Goal: Task Accomplishment & Management: Use online tool/utility

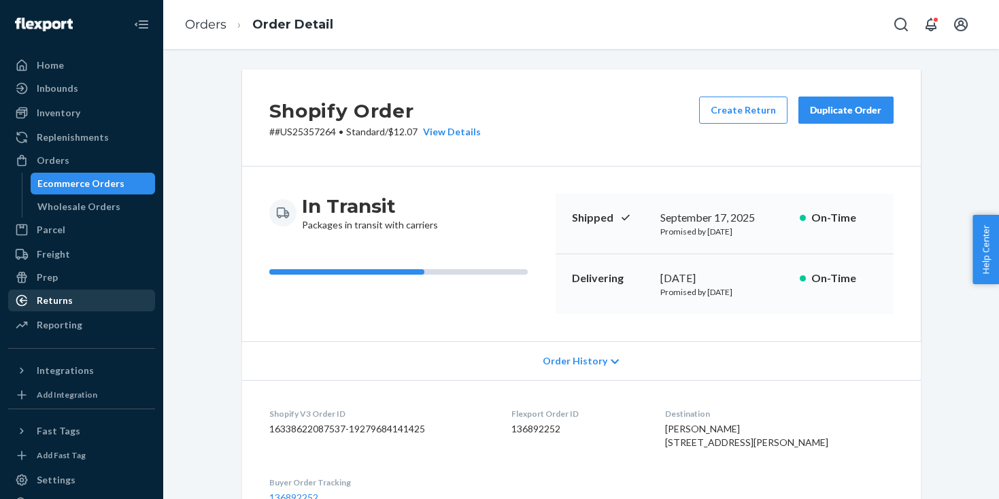
click at [75, 301] on div "Returns" at bounding box center [82, 300] width 144 height 19
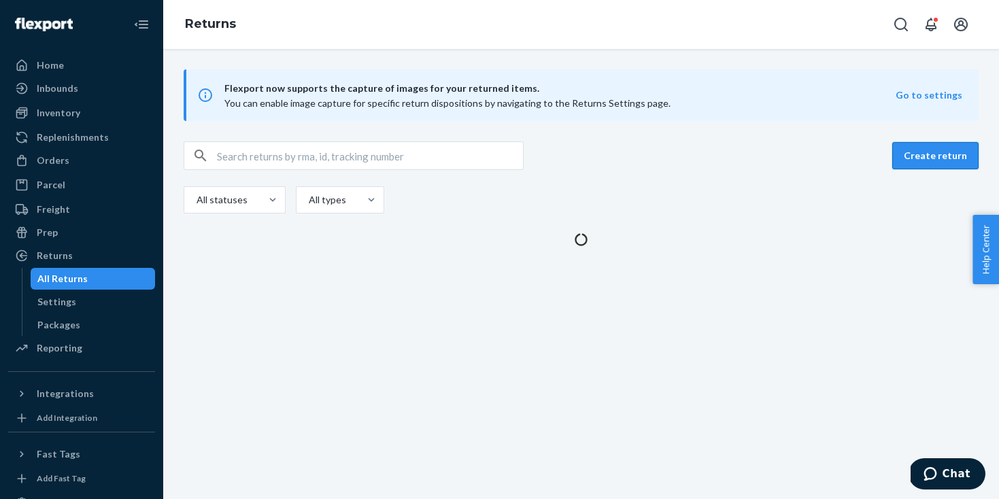
click at [920, 145] on button "Create return" at bounding box center [936, 155] width 86 height 27
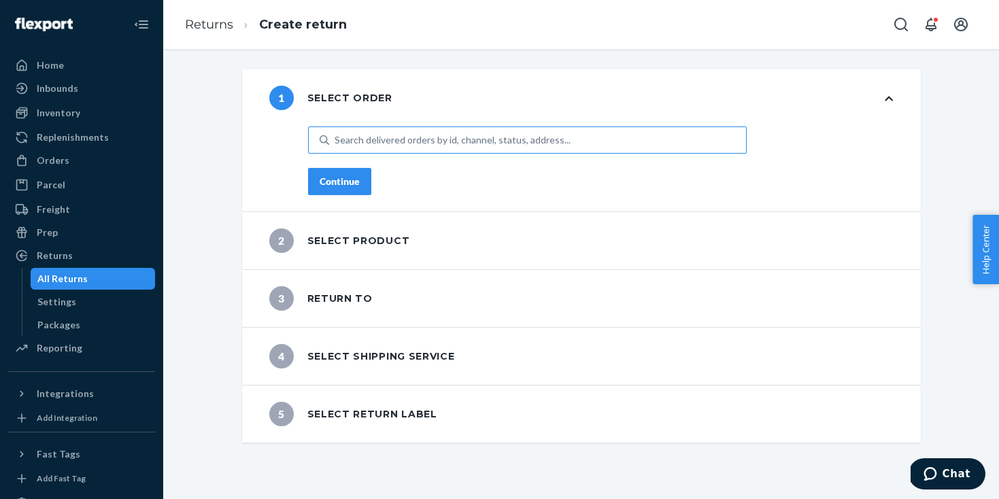
click at [390, 141] on div "Search delivered orders by id, channel, status, address..." at bounding box center [453, 140] width 236 height 14
click at [336, 141] on input "Search delivered orders by id, channel, status, address..." at bounding box center [335, 140] width 1 height 14
paste input "EXC-US25344103-1"
type input "EXC-US25344103-1"
click at [355, 181] on div "Loading..." at bounding box center [527, 171] width 433 height 24
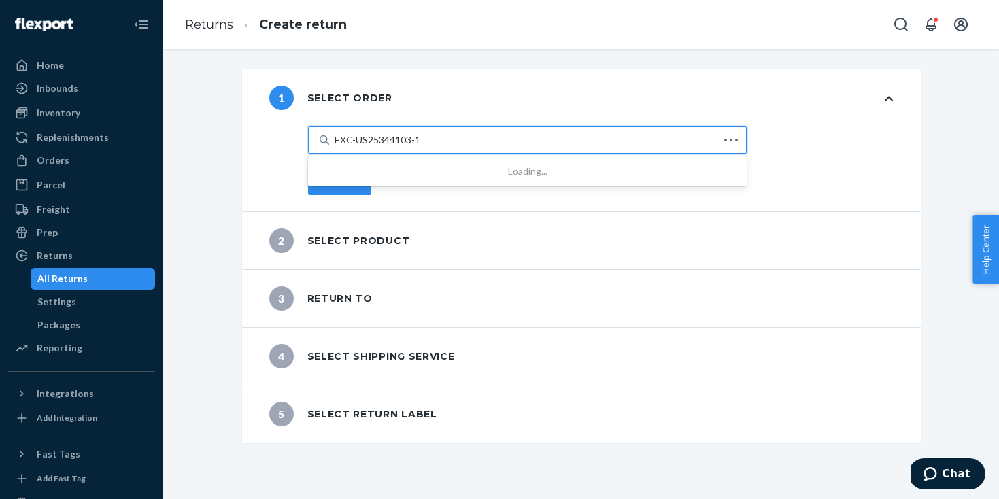
click at [355, 147] on input "EXC-US25344103-1" at bounding box center [378, 140] width 87 height 14
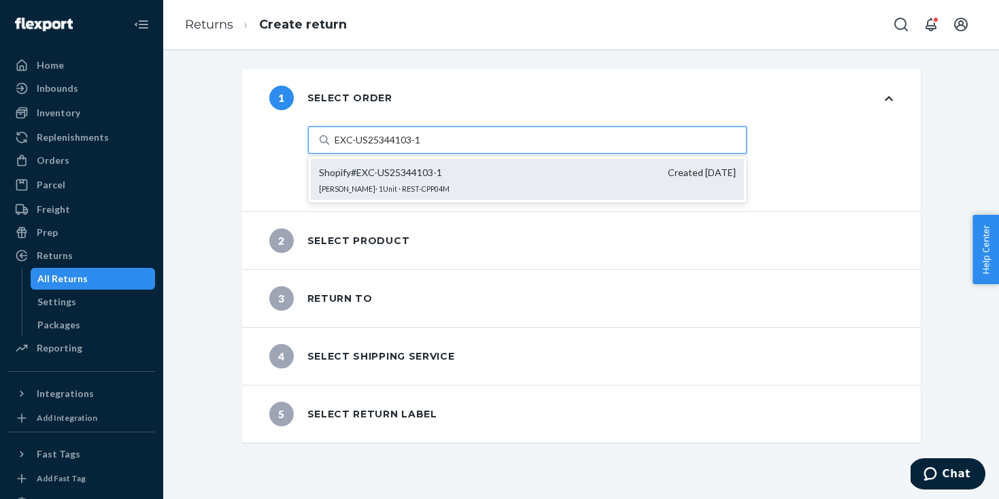
click at [383, 171] on span "Shopify # EXC-US25344103-1" at bounding box center [380, 173] width 123 height 14
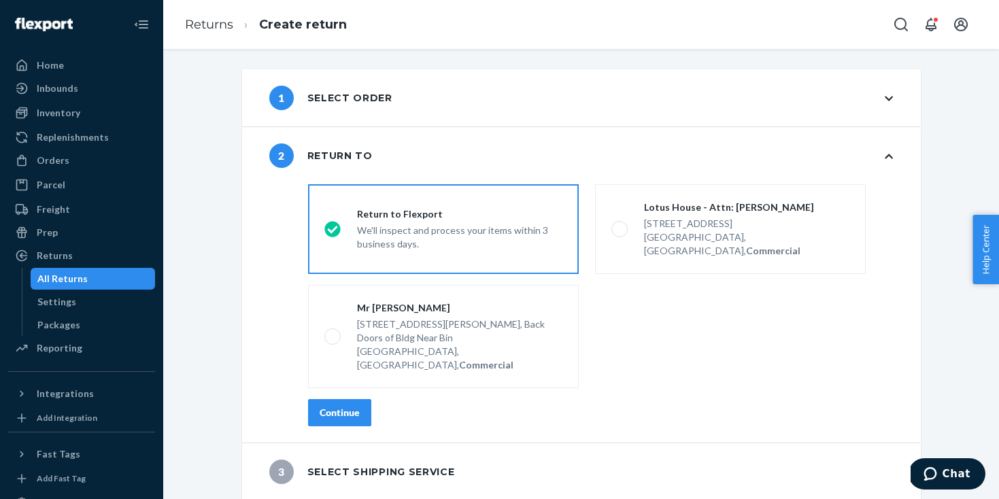
click at [344, 213] on div "Return to Flexport We'll inspect and process your items within 3 business days." at bounding box center [452, 229] width 222 height 44
click at [333, 225] on input "Return to Flexport We'll inspect and process your items within 3 business days." at bounding box center [328, 229] width 9 height 9
click at [327, 406] on div "Continue" at bounding box center [340, 413] width 40 height 14
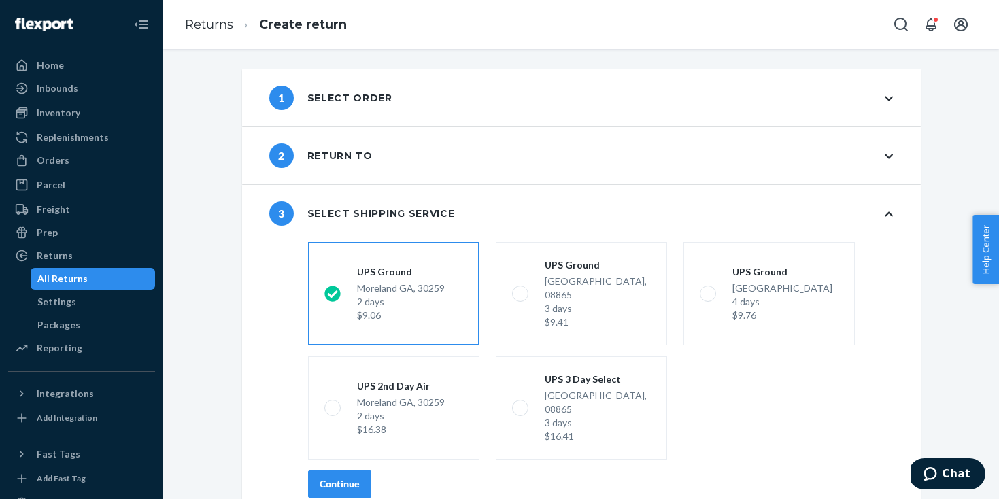
click at [351, 478] on div "Continue" at bounding box center [340, 485] width 40 height 14
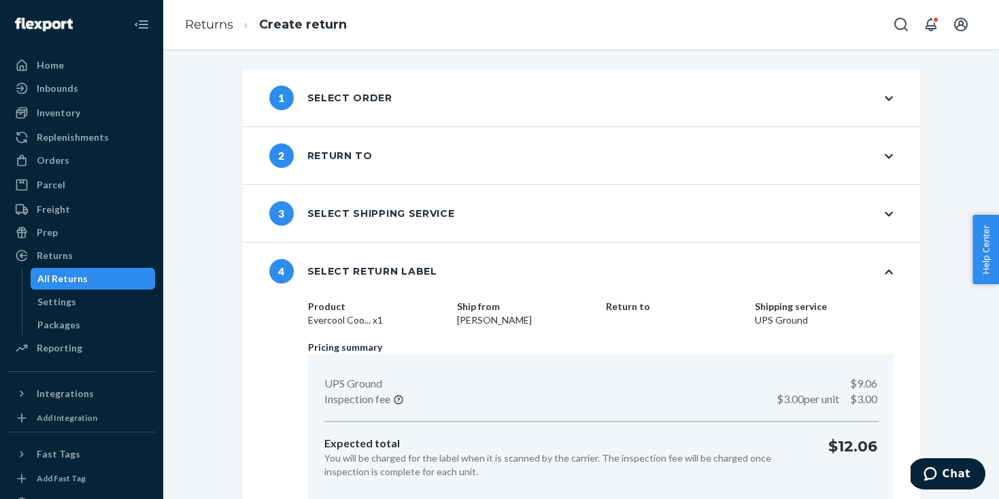
scroll to position [55, 0]
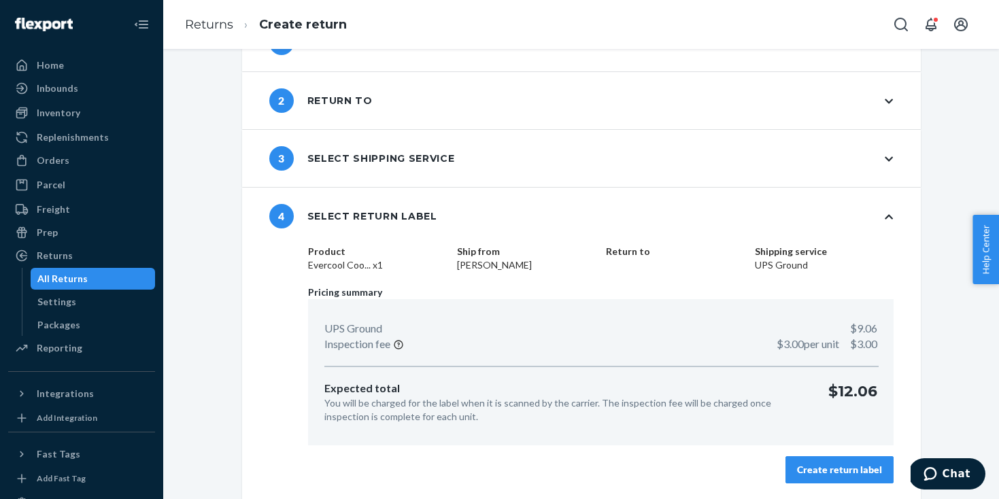
click at [816, 464] on div "Create return label" at bounding box center [839, 470] width 85 height 14
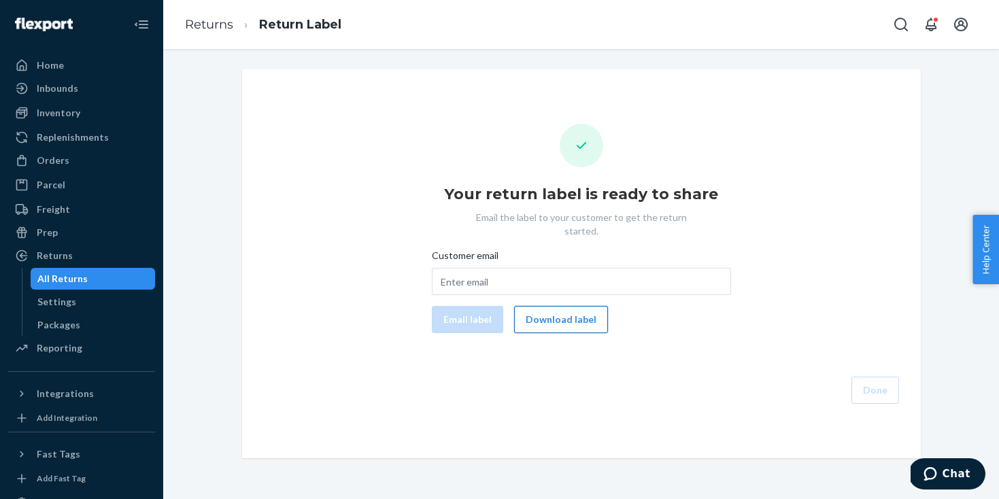
click at [568, 306] on button "Download label" at bounding box center [561, 319] width 94 height 27
